Goal: Transaction & Acquisition: Purchase product/service

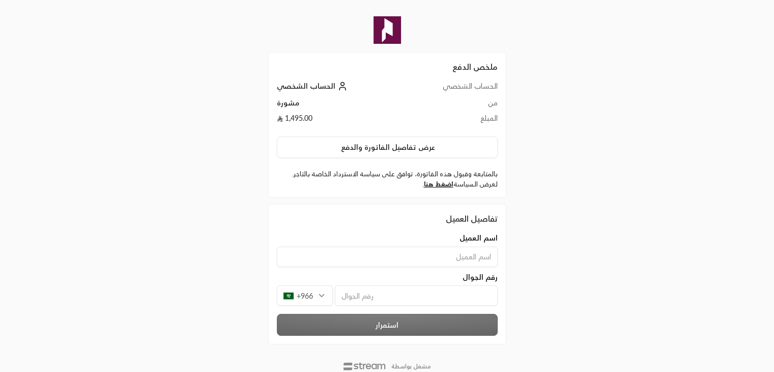
scroll to position [30, 0]
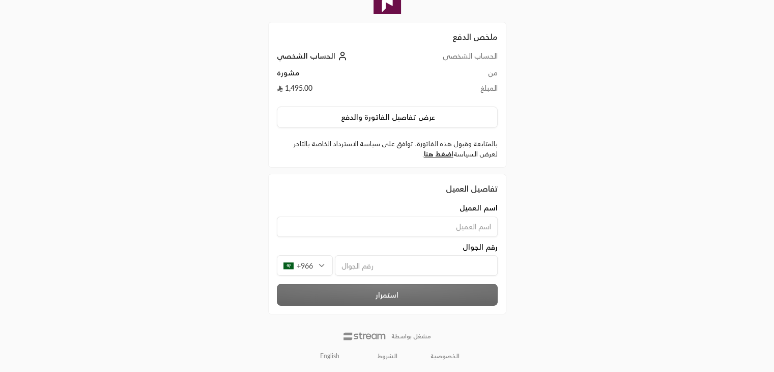
click at [449, 224] on input at bounding box center [387, 226] width 221 height 20
click at [435, 262] on input "tel" at bounding box center [416, 265] width 163 height 20
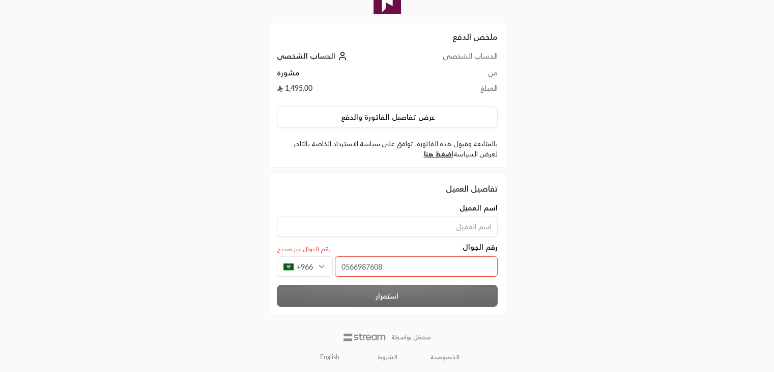
click at [345, 266] on input "0566987608" at bounding box center [416, 266] width 163 height 20
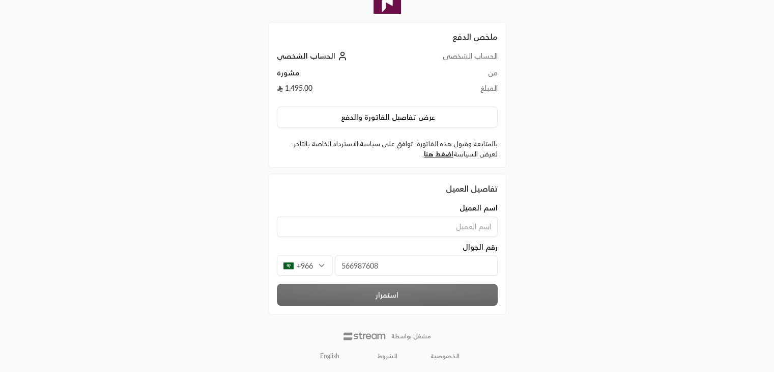
type input "566987608"
click at [426, 229] on input at bounding box center [387, 226] width 221 height 20
click at [369, 262] on input "566987608" at bounding box center [416, 265] width 163 height 20
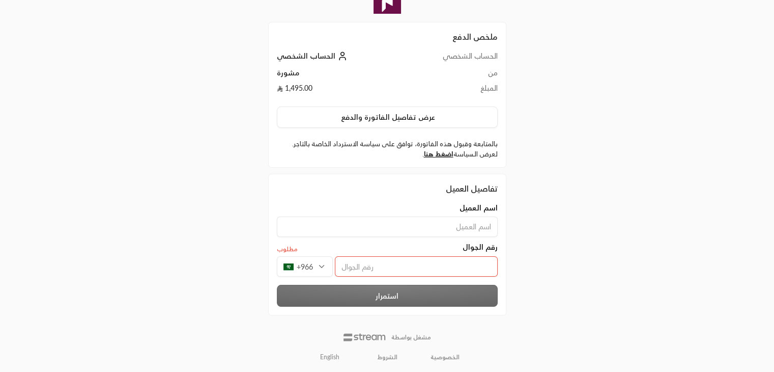
click at [248, 165] on div "ملخص الدفع الحساب الشخصي الحساب الشخصي من مشورة المبلغ 1,495.00 عرض تفاصيل الفا…" at bounding box center [386, 172] width 387 height 404
click at [450, 220] on input at bounding box center [387, 226] width 221 height 20
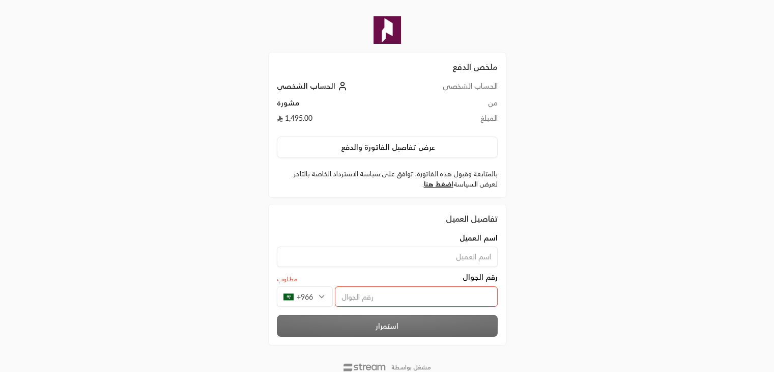
scroll to position [31, 0]
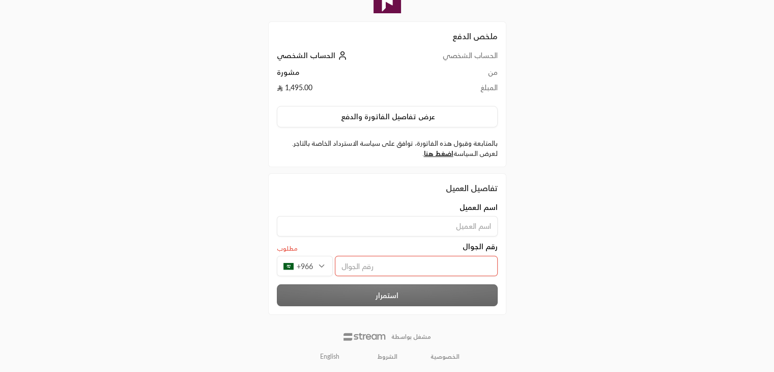
click at [479, 227] on input at bounding box center [387, 226] width 221 height 20
type input "M"
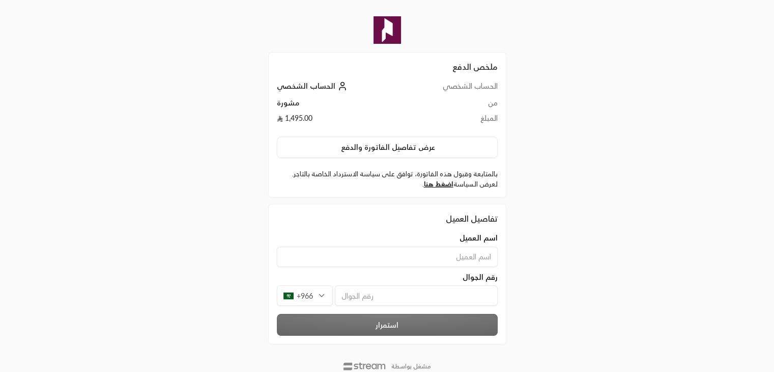
click at [412, 255] on input at bounding box center [387, 256] width 221 height 20
type input "Mashael Alghamdi"
click at [399, 288] on input "tel" at bounding box center [416, 295] width 163 height 20
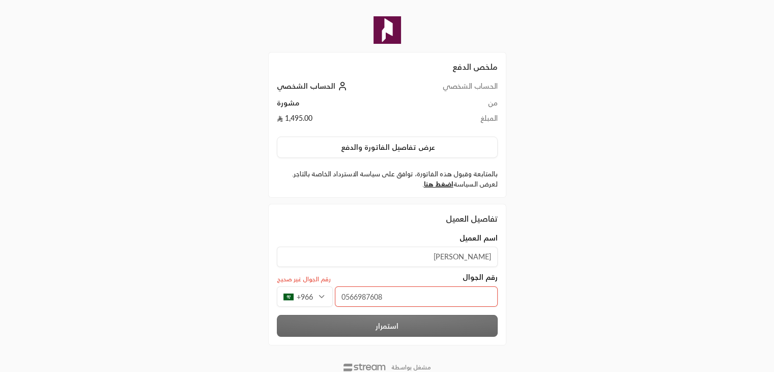
click at [344, 298] on input "0566987608" at bounding box center [416, 296] width 163 height 20
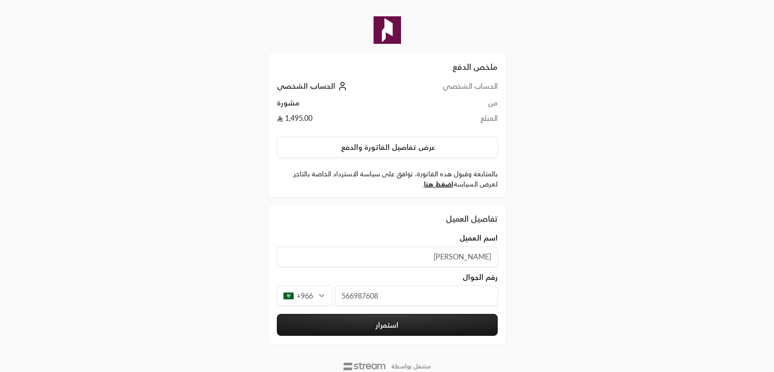
type input "566987608"
click at [401, 326] on button "استمرار" at bounding box center [387, 325] width 221 height 22
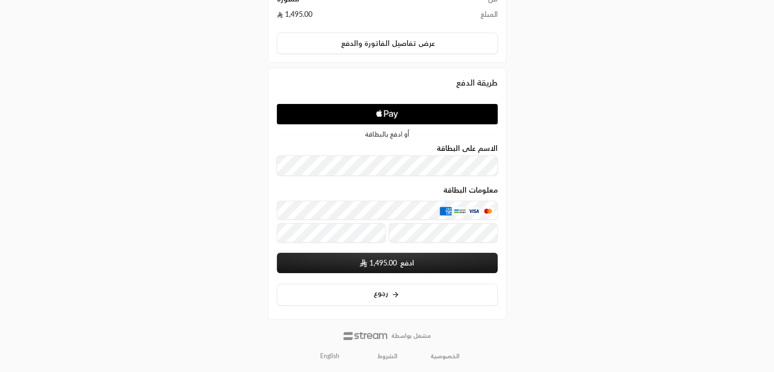
scroll to position [103, 0]
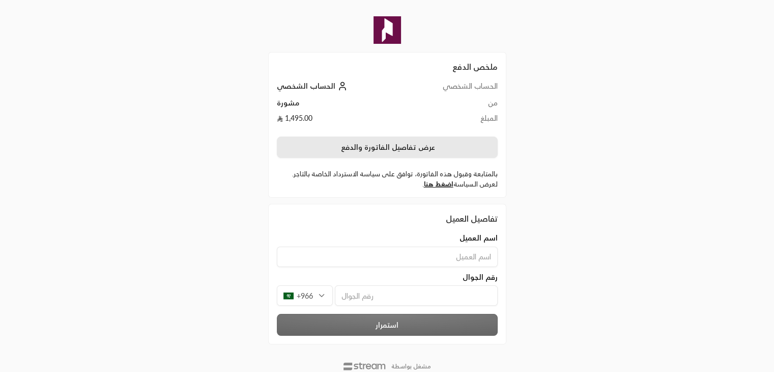
click at [399, 141] on button "عرض تفاصيل الفاتورة والدفع" at bounding box center [387, 146] width 221 height 21
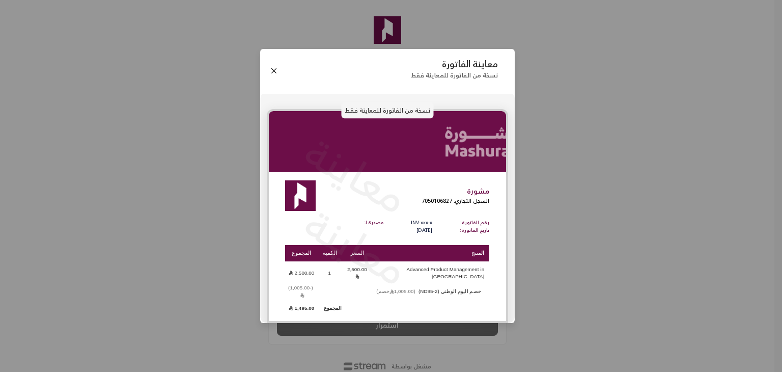
click at [550, 200] on div "معاينة الفاتورة نسخة من الفاتورة للمعاينة فقط نسخة من الفاتورة للمعاينة فقط معا…" at bounding box center [391, 186] width 782 height 372
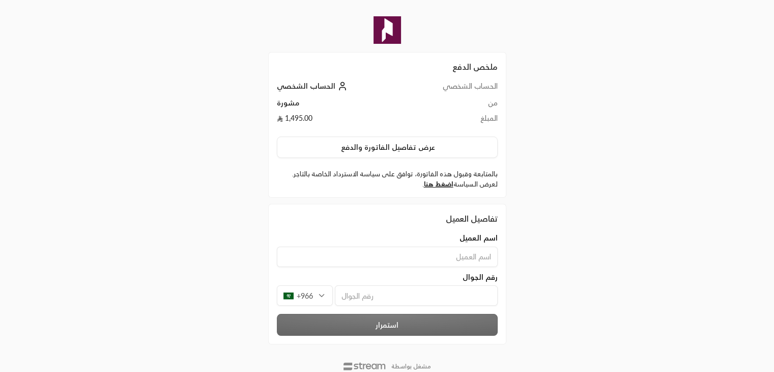
scroll to position [30, 0]
